Goal: Book appointment/travel/reservation

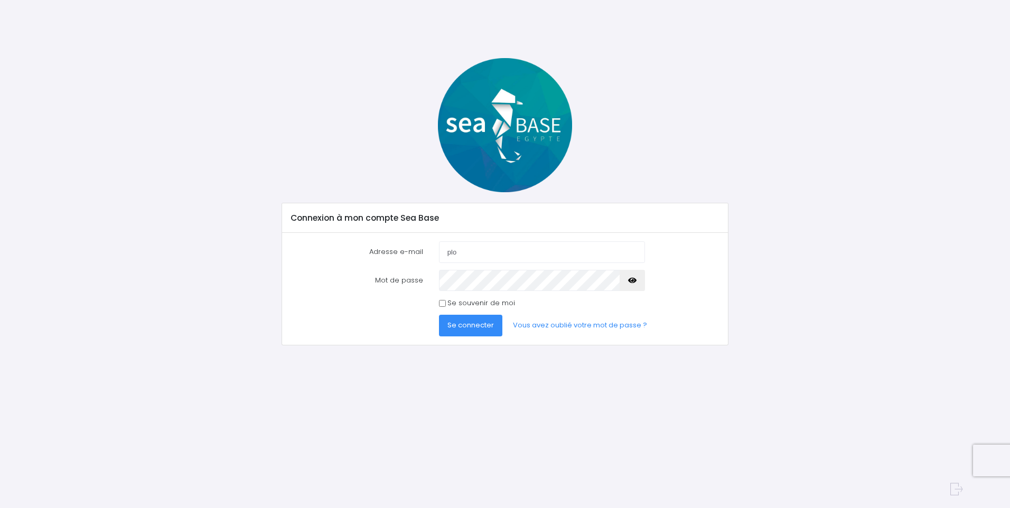
type input "[EMAIL_ADDRESS][DOMAIN_NAME]"
click at [553, 326] on link "Vous avez oublié votre mot de passe ?" at bounding box center [579, 325] width 151 height 21
click at [635, 280] on icon "button" at bounding box center [632, 280] width 8 height 0
click at [468, 325] on span "Se connecter" at bounding box center [470, 325] width 46 height 10
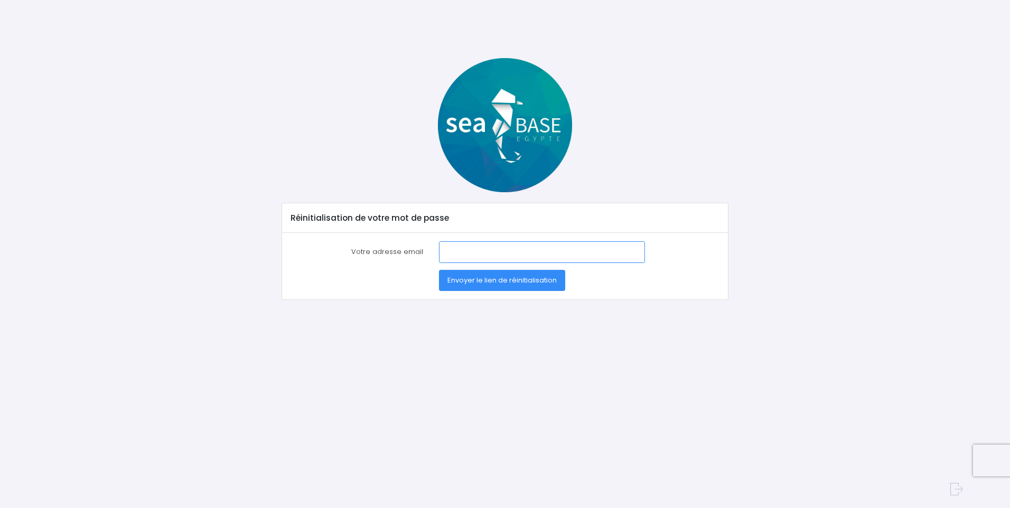
click at [458, 252] on input "Votre adresse email" at bounding box center [542, 251] width 206 height 21
type input "[EMAIL_ADDRESS][DOMAIN_NAME]"
click at [506, 279] on span "Envoyer le lien de réinitialisation" at bounding box center [501, 280] width 109 height 10
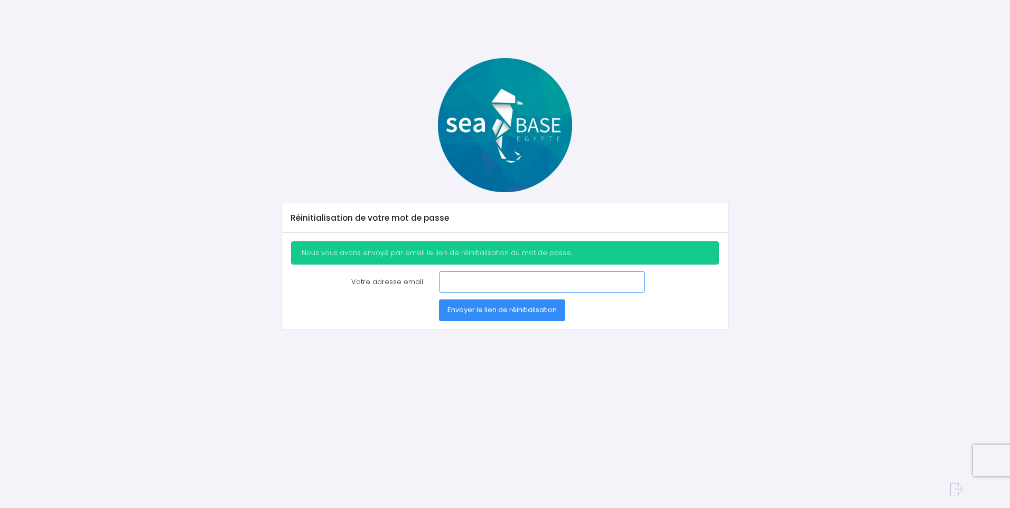
click at [450, 281] on input "Votre adresse email" at bounding box center [542, 281] width 206 height 21
drag, startPoint x: 531, startPoint y: 282, endPoint x: 489, endPoint y: 286, distance: 41.4
click at [489, 286] on input "plongee.leboucher@sfr.fr" at bounding box center [542, 281] width 206 height 21
type input "plongee.lebou"
drag, startPoint x: 500, startPoint y: 283, endPoint x: 432, endPoint y: 283, distance: 67.6
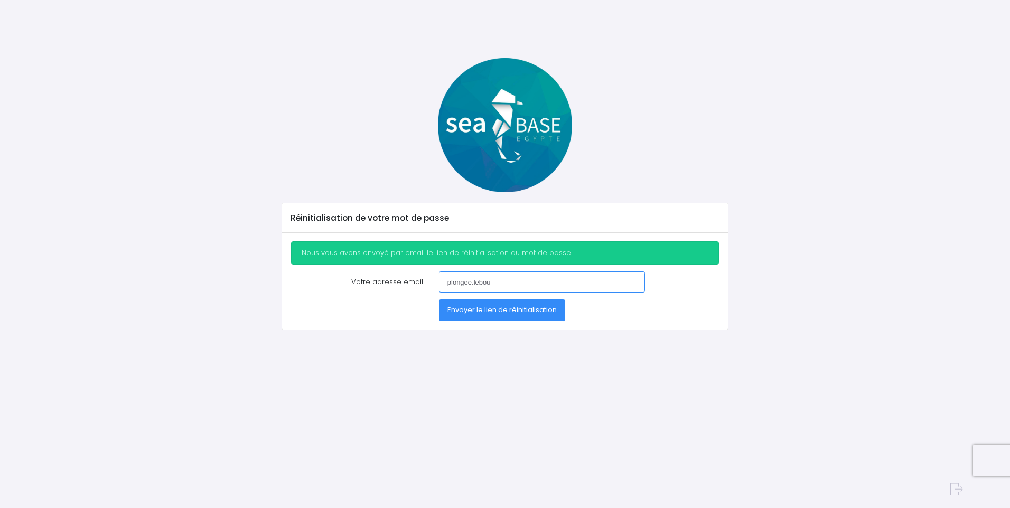
click at [432, 283] on div "plongee.lebou" at bounding box center [542, 281] width 222 height 21
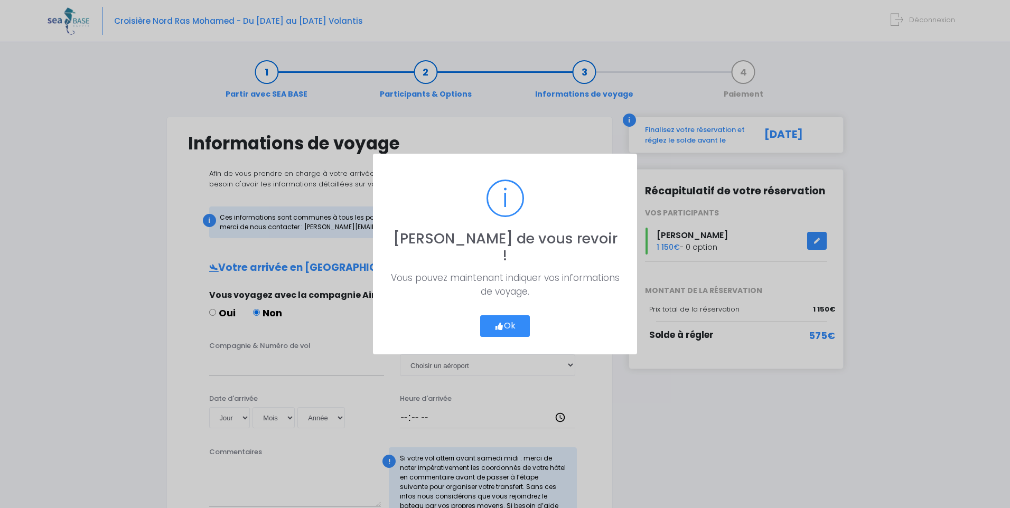
click at [506, 316] on button "Ok" at bounding box center [505, 326] width 50 height 22
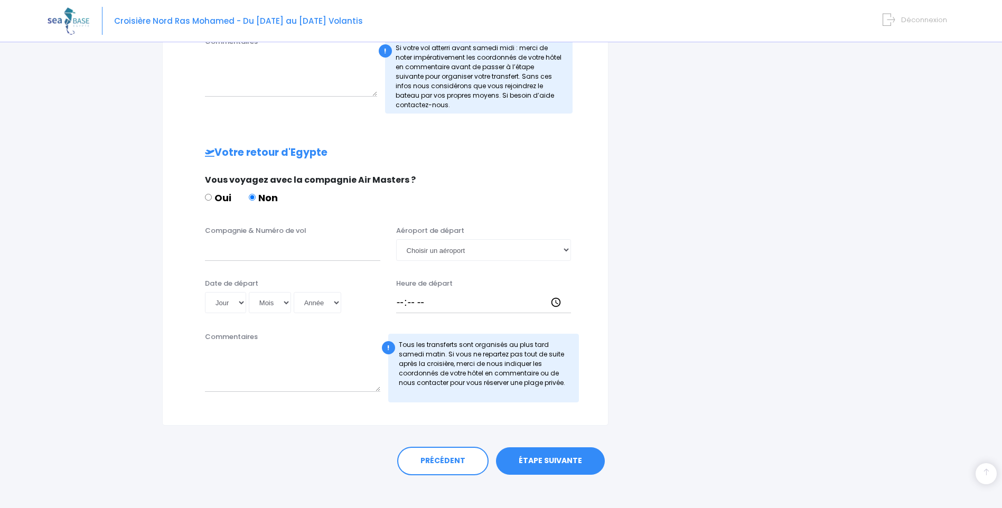
scroll to position [420, 0]
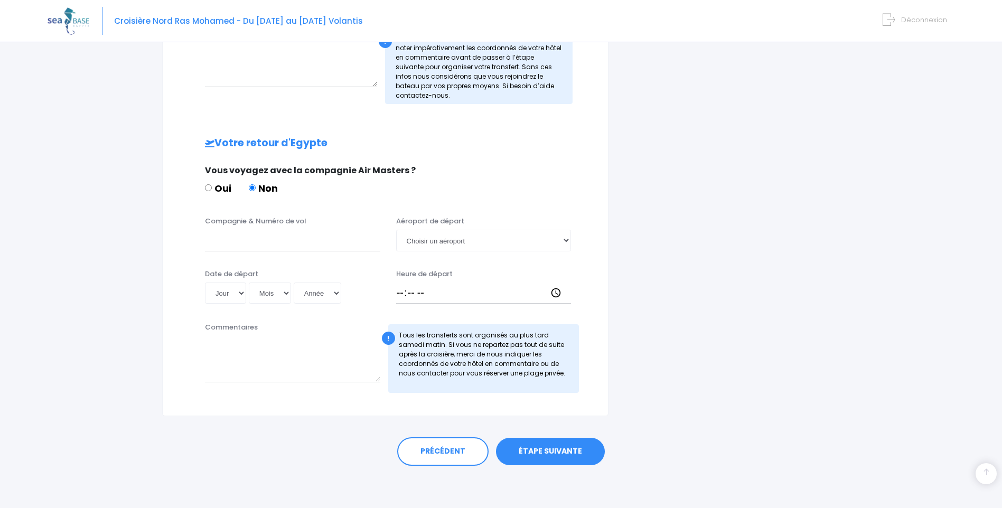
click at [548, 451] on link "ÉTAPE SUIVANTE" at bounding box center [550, 451] width 109 height 27
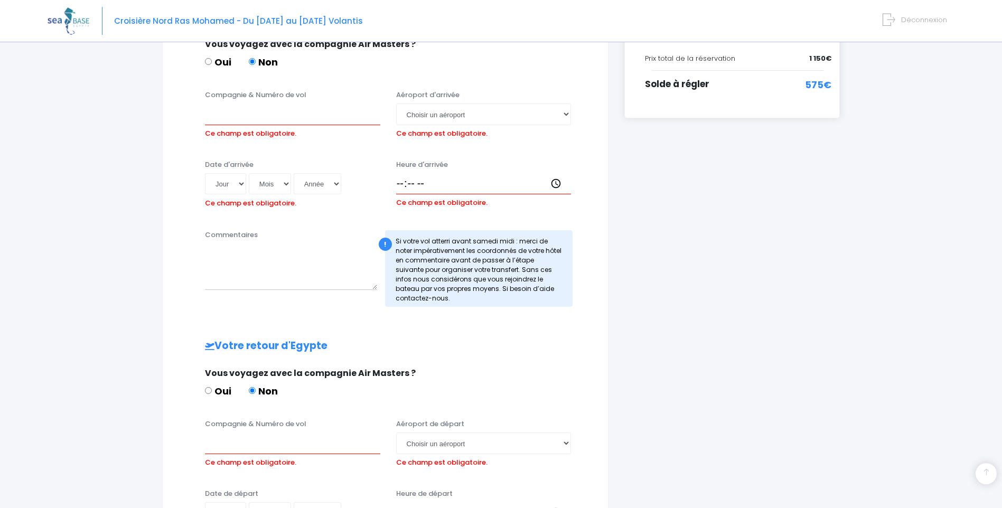
scroll to position [249, 0]
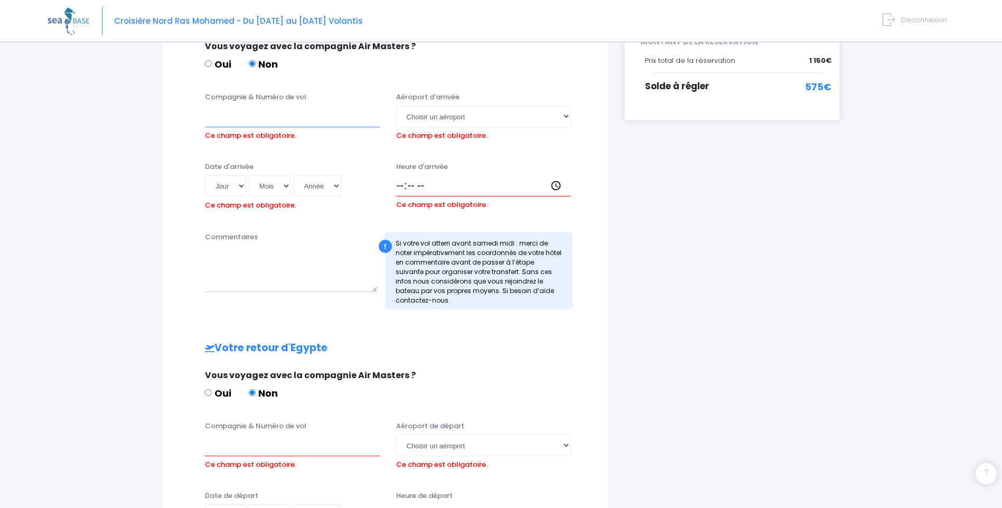
click at [221, 120] on input "Compagnie & Numéro de vol" at bounding box center [292, 116] width 175 height 21
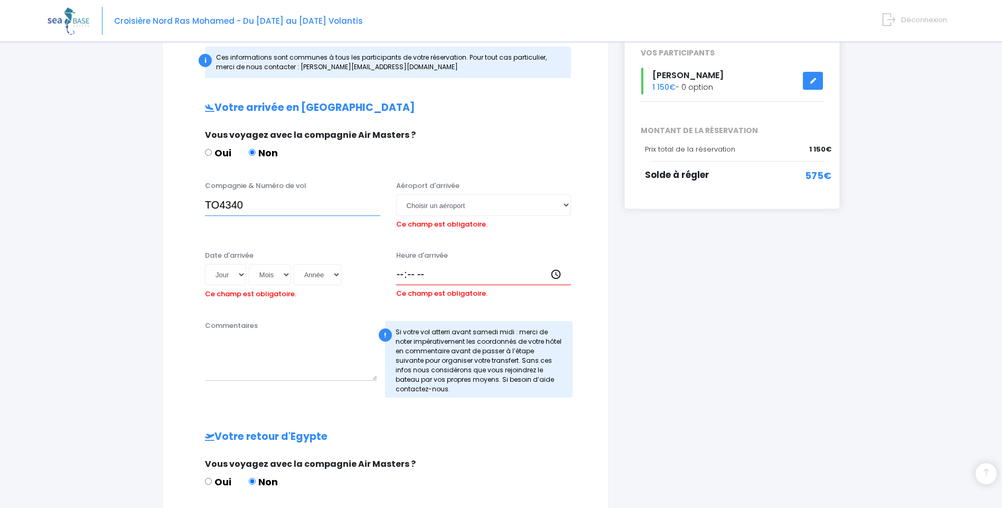
scroll to position [143, 0]
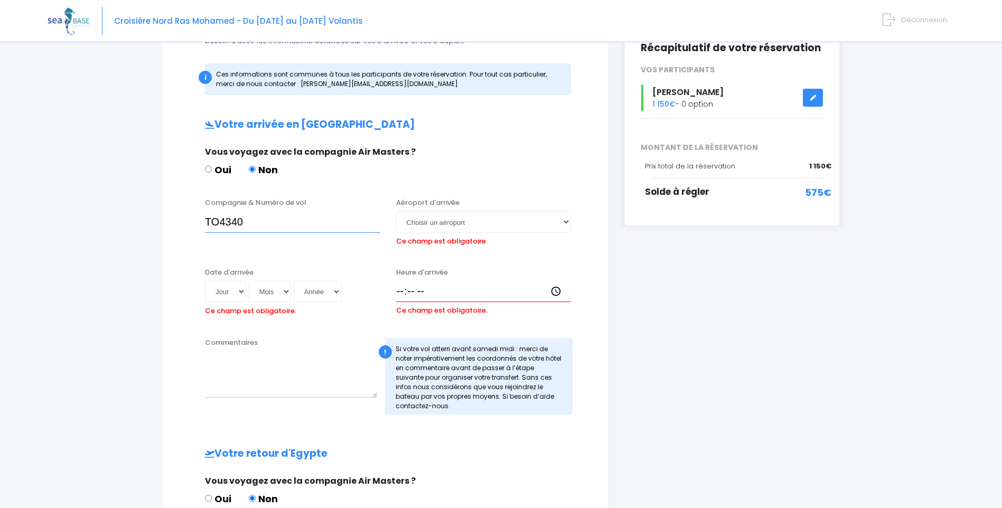
type input "TO4340"
click at [429, 223] on select "Choisir un aéroport Hurghada Marsa Alam" at bounding box center [483, 221] width 175 height 21
select select "Hurghada"
click at [396, 211] on select "Choisir un aéroport Hurghada Marsa Alam" at bounding box center [483, 221] width 175 height 21
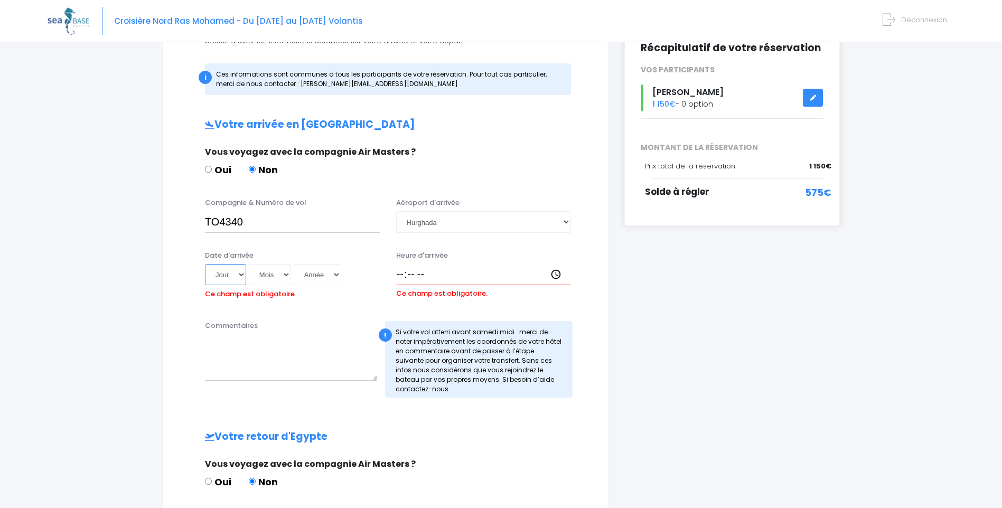
click at [241, 274] on select "Jour 01 02 03 04 05 06 07 08 09 10 11 12 13 14 15 16 17 18 19 20 21 22 23 24 25…" at bounding box center [225, 274] width 41 height 21
select select "25"
click at [205, 264] on select "Jour 01 02 03 04 05 06 07 08 09 10 11 12 13 14 15 16 17 18 19 20 21 22 23 24 25…" at bounding box center [225, 274] width 41 height 21
click at [289, 273] on select "Mois 01 02 03 04 05 06 07 08 09 10 11 12" at bounding box center [270, 274] width 42 height 21
select select "10"
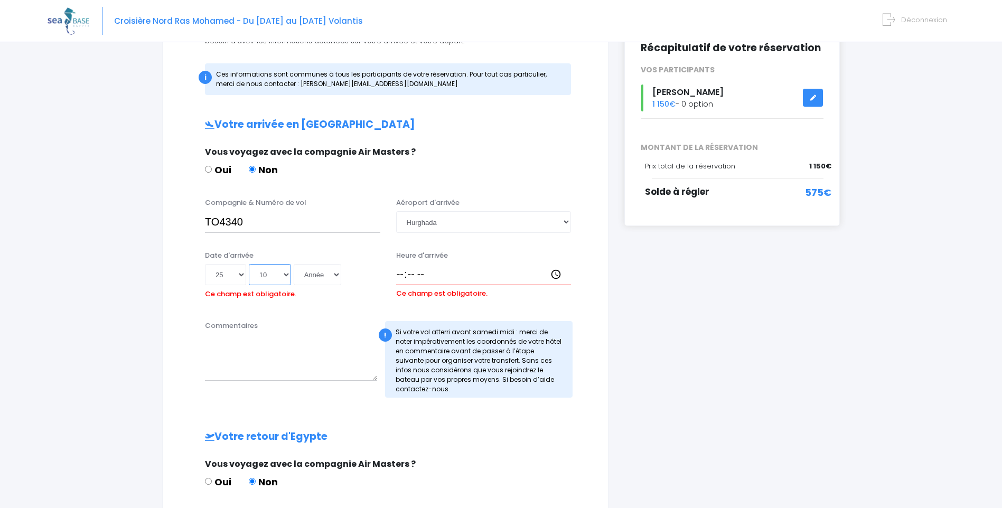
click at [249, 264] on select "Mois 01 02 03 04 05 06 07 08 09 10 11 12" at bounding box center [270, 274] width 42 height 21
click at [337, 276] on select "Année 2045 2044 2043 2042 2041 2040 2039 2038 2037 2036 2035 2034 2033 2032 203…" at bounding box center [318, 274] width 48 height 21
select select "2025"
click at [294, 264] on select "Année 2045 2044 2043 2042 2041 2040 2039 2038 2037 2036 2035 2034 2033 2032 203…" at bounding box center [318, 274] width 48 height 21
type input "2025-10-25"
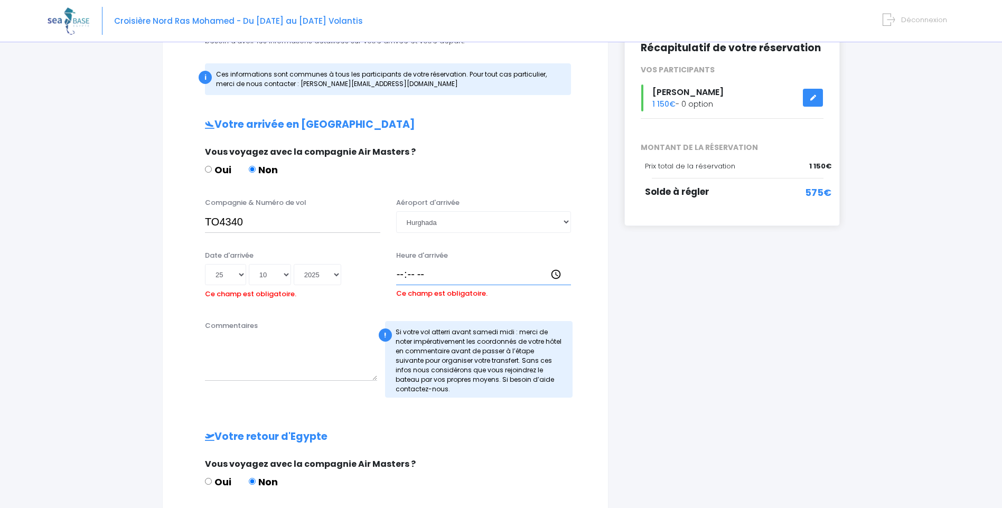
click at [400, 274] on input "Heure d'arrivée" at bounding box center [483, 274] width 175 height 21
type input "16:15"
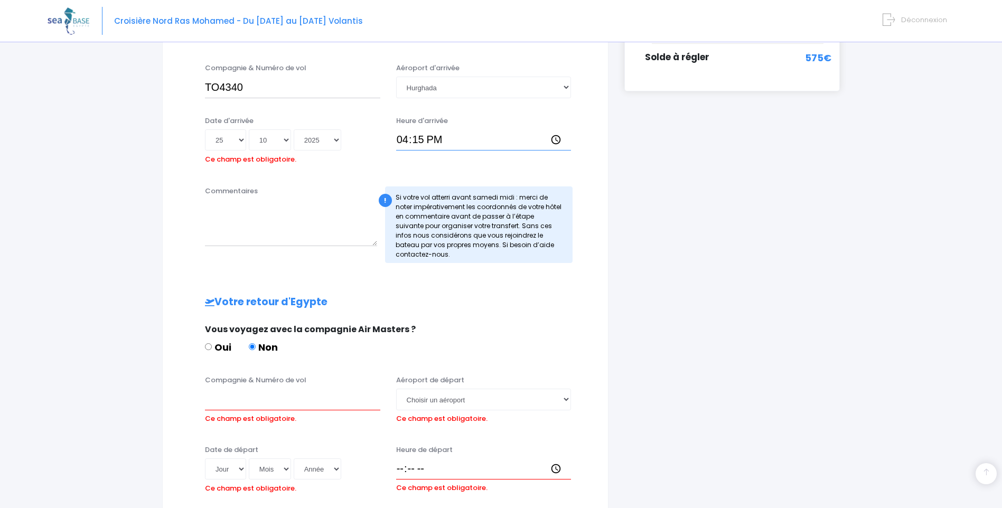
scroll to position [301, 0]
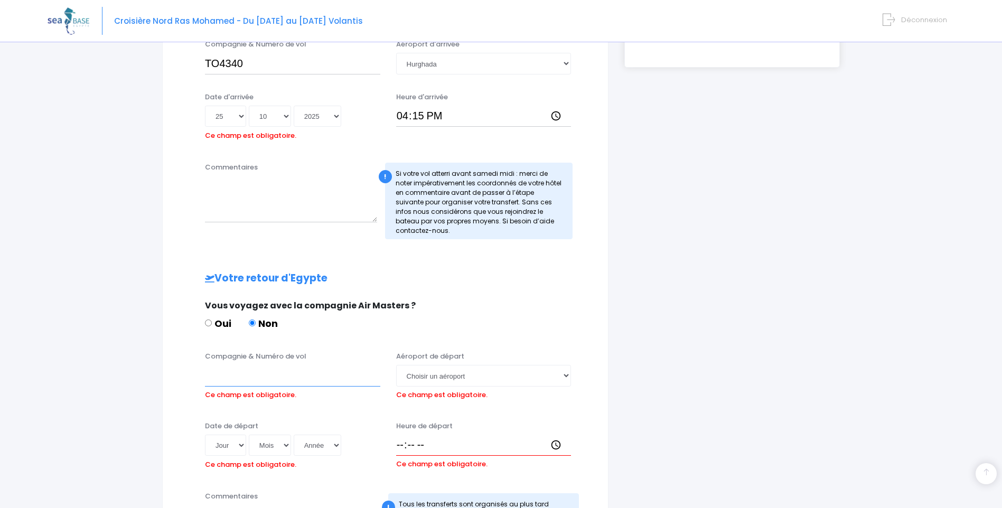
click at [212, 379] on input "Compagnie & Numéro de vol" at bounding box center [292, 375] width 175 height 21
type input "TRANSAVIA"
click at [571, 374] on select "Choisir un aéroport Hurghada Marsa Alam" at bounding box center [483, 375] width 175 height 21
select select "Hurghada"
click at [396, 365] on select "Choisir un aéroport Hurghada Marsa Alam" at bounding box center [483, 375] width 175 height 21
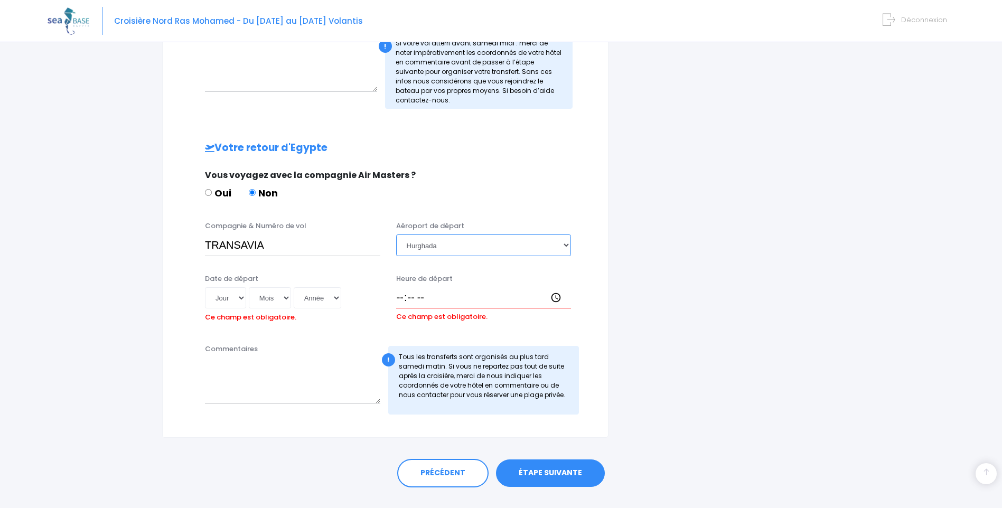
scroll to position [454, 0]
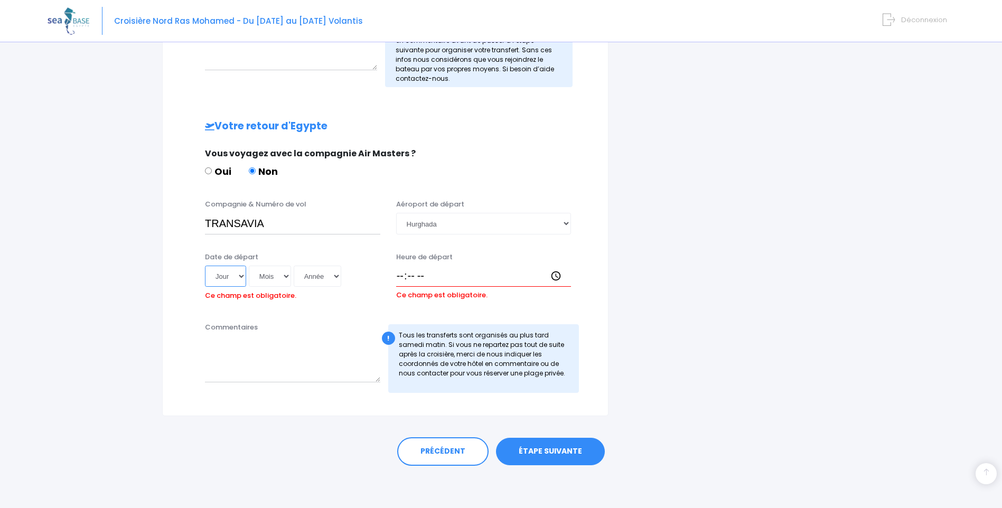
click at [242, 275] on select "Jour 01 02 03 04 05 06 07 08 09 10 11 12 13 14 15 16 17 18 19 20 21 22 23 24 25…" at bounding box center [225, 276] width 41 height 21
select select "01"
click at [205, 266] on select "Jour 01 02 03 04 05 06 07 08 09 10 11 12 13 14 15 16 17 18 19 20 21 22 23 24 25…" at bounding box center [225, 276] width 41 height 21
click at [288, 276] on select "Mois 01 02 03 04 05 06 07 08 09 10 11 12" at bounding box center [270, 276] width 42 height 21
select select "11"
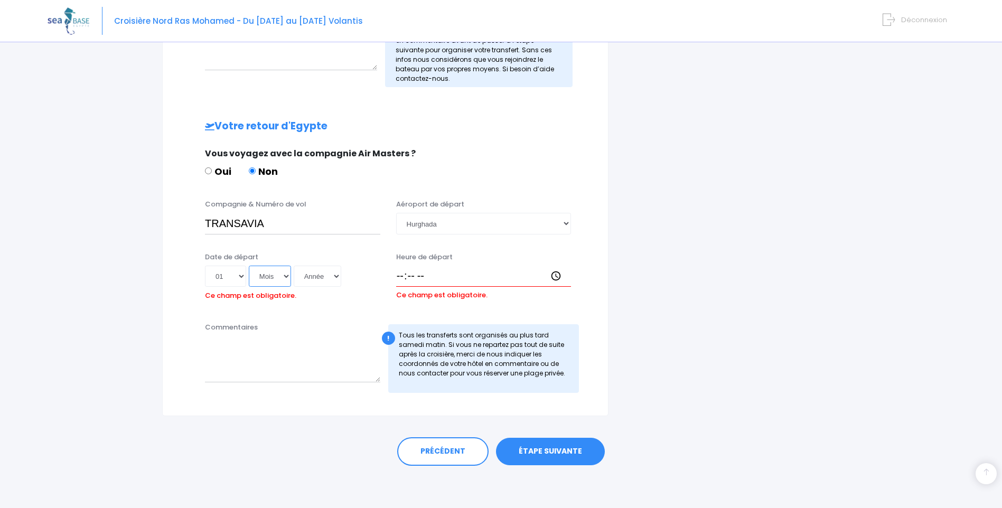
click at [249, 266] on select "Mois 01 02 03 04 05 06 07 08 09 10 11 12" at bounding box center [270, 276] width 42 height 21
click at [337, 276] on select "Année 2045 2044 2043 2042 2041 2040 2039 2038 2037 2036 2035 2034 2033 2032 203…" at bounding box center [318, 276] width 48 height 21
select select "2025"
click at [294, 266] on select "Année 2045 2044 2043 2042 2041 2040 2039 2038 2037 2036 2035 2034 2033 2032 203…" at bounding box center [318, 276] width 48 height 21
type input "2025-11-01"
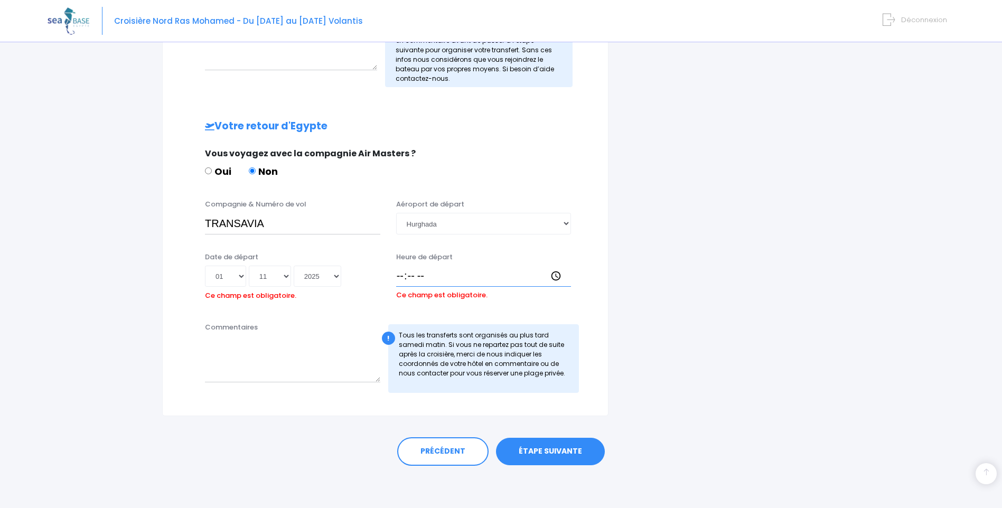
click at [405, 276] on input "Heure de départ" at bounding box center [483, 276] width 175 height 21
type input "08:10"
click at [283, 228] on input "TRANSAVIA" at bounding box center [292, 223] width 175 height 21
type input "TRANSAVIA.SM21"
click at [558, 452] on link "ÉTAPE SUIVANTE" at bounding box center [550, 451] width 109 height 27
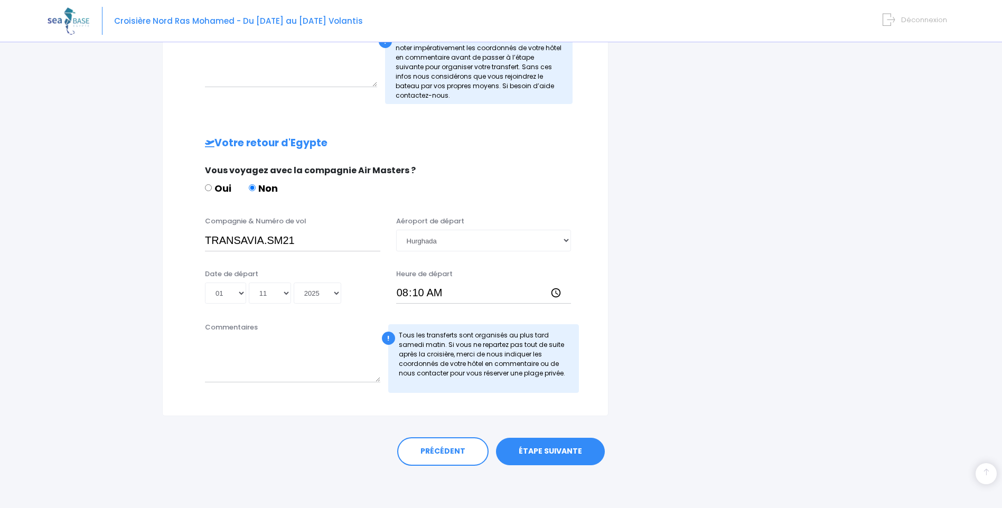
scroll to position [420, 0]
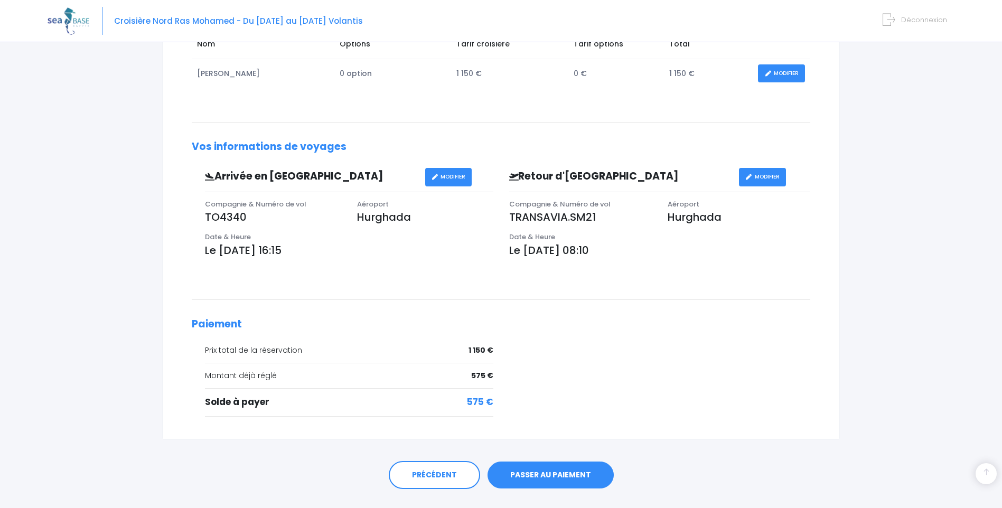
scroll to position [234, 0]
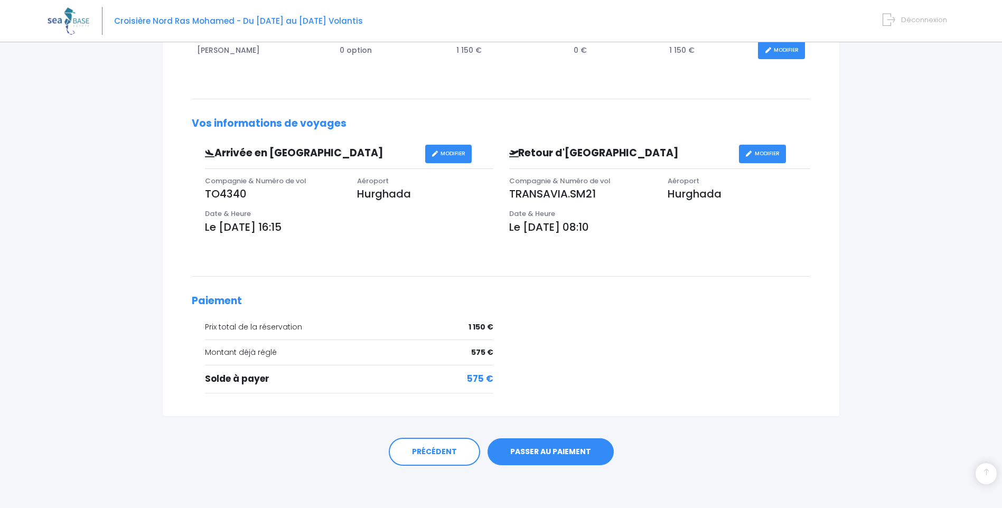
click at [541, 448] on link "PASSER AU PAIEMENT" at bounding box center [550, 451] width 126 height 27
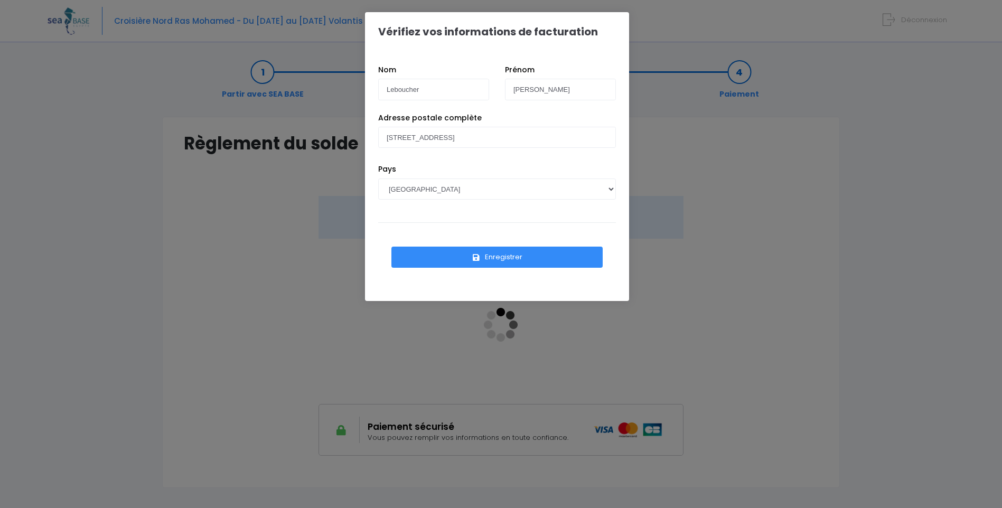
click at [498, 255] on button "Enregistrer" at bounding box center [496, 257] width 211 height 21
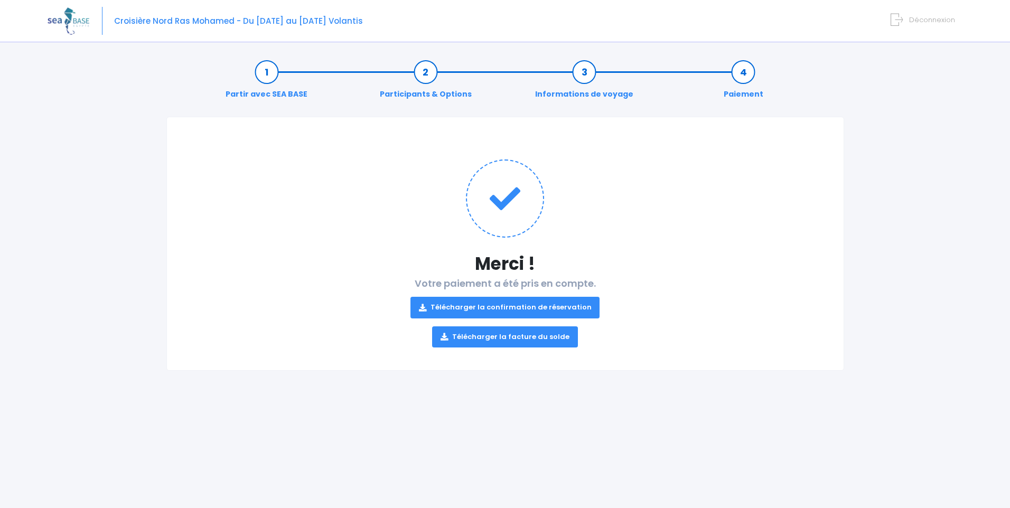
click at [518, 305] on link "Télécharger la confirmation de réservation" at bounding box center [505, 307] width 190 height 21
click at [477, 338] on link "Télécharger la facture du solde" at bounding box center [505, 336] width 146 height 21
click at [525, 338] on link "Télécharger la facture du solde" at bounding box center [505, 336] width 146 height 21
